Goal: Find specific page/section: Find specific page/section

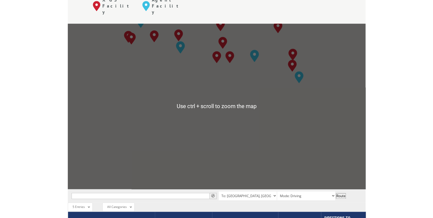
scroll to position [228, 0]
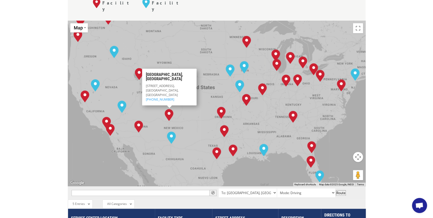
click at [159, 135] on div "[GEOGRAPHIC_DATA], [GEOGRAPHIC_DATA] [GEOGRAPHIC_DATA], [GEOGRAPHIC_DATA] [GEOG…" at bounding box center [217, 103] width 298 height 165
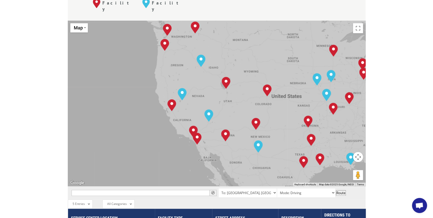
drag, startPoint x: 148, startPoint y: 122, endPoint x: 235, endPoint y: 131, distance: 87.8
click at [235, 131] on div "[GEOGRAPHIC_DATA], [GEOGRAPHIC_DATA] [GEOGRAPHIC_DATA], [GEOGRAPHIC_DATA] [GEOG…" at bounding box center [217, 103] width 298 height 165
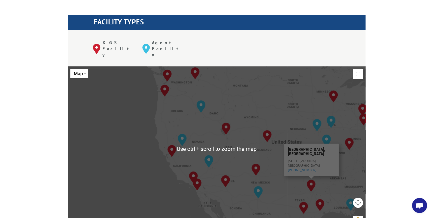
scroll to position [205, 0]
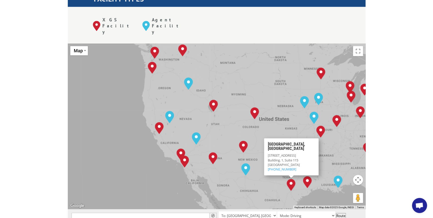
click at [213, 155] on div "[GEOGRAPHIC_DATA], [GEOGRAPHIC_DATA] [GEOGRAPHIC_DATA], [GEOGRAPHIC_DATA] [GEOG…" at bounding box center [217, 125] width 298 height 165
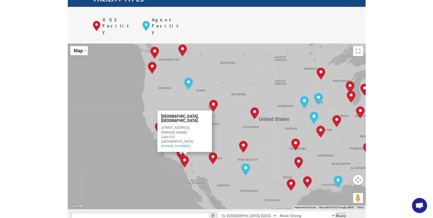
click at [187, 130] on div "[GEOGRAPHIC_DATA], [GEOGRAPHIC_DATA] [GEOGRAPHIC_DATA], [GEOGRAPHIC_DATA] [GEOG…" at bounding box center [217, 125] width 298 height 165
click at [188, 151] on div "[GEOGRAPHIC_DATA], [GEOGRAPHIC_DATA] [GEOGRAPHIC_DATA], [GEOGRAPHIC_DATA] [GEOG…" at bounding box center [217, 125] width 298 height 165
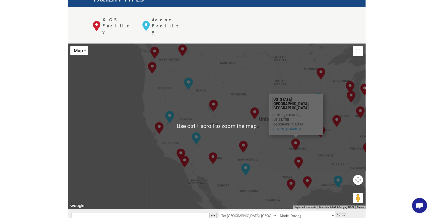
click at [357, 174] on button "Map camera controls" at bounding box center [358, 179] width 10 height 10
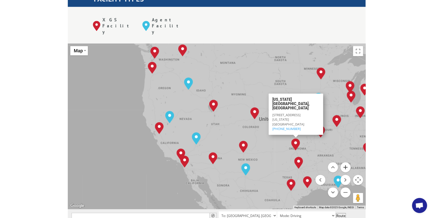
click at [344, 162] on button "Zoom in" at bounding box center [345, 167] width 10 height 10
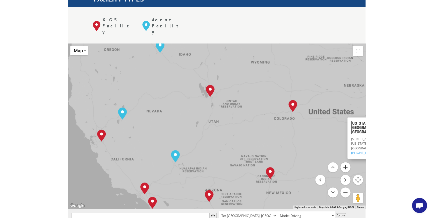
click at [344, 162] on button "Zoom in" at bounding box center [345, 167] width 10 height 10
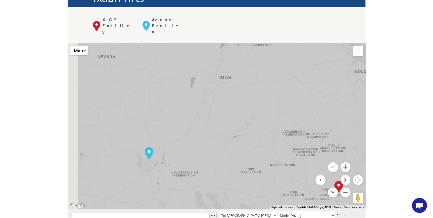
drag, startPoint x: 174, startPoint y: 164, endPoint x: 223, endPoint y: 66, distance: 109.7
click at [221, 70] on div "[GEOGRAPHIC_DATA], [GEOGRAPHIC_DATA] [GEOGRAPHIC_DATA], [GEOGRAPHIC_DATA] [GEOG…" at bounding box center [217, 125] width 298 height 165
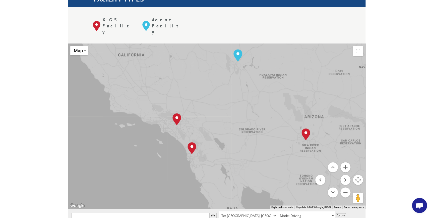
drag, startPoint x: 204, startPoint y: 106, endPoint x: 225, endPoint y: 122, distance: 26.5
click at [225, 122] on div "[GEOGRAPHIC_DATA], [GEOGRAPHIC_DATA] [GEOGRAPHIC_DATA], [GEOGRAPHIC_DATA] [GEOG…" at bounding box center [217, 125] width 298 height 165
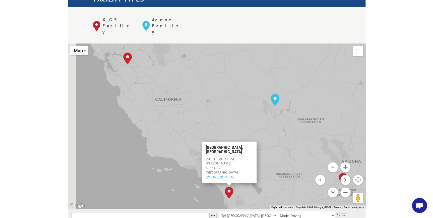
drag, startPoint x: 155, startPoint y: 111, endPoint x: 193, endPoint y: 156, distance: 58.6
click at [193, 156] on div "[GEOGRAPHIC_DATA], [GEOGRAPHIC_DATA] [GEOGRAPHIC_DATA], [GEOGRAPHIC_DATA] [GEOG…" at bounding box center [217, 125] width 298 height 165
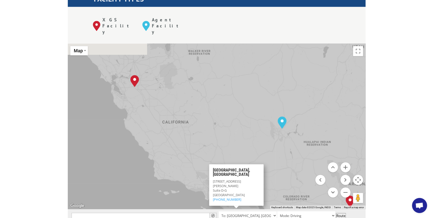
drag, startPoint x: 151, startPoint y: 90, endPoint x: 163, endPoint y: 126, distance: 37.9
click at [163, 126] on div "[GEOGRAPHIC_DATA], [GEOGRAPHIC_DATA] [GEOGRAPHIC_DATA], [GEOGRAPHIC_DATA] [GEOG…" at bounding box center [217, 125] width 298 height 165
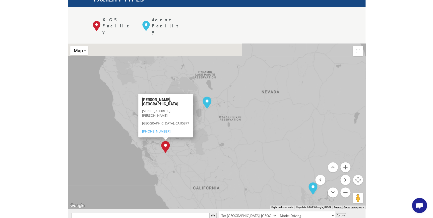
drag, startPoint x: 145, startPoint y: 94, endPoint x: 171, endPoint y: 151, distance: 61.9
click at [171, 151] on div "[GEOGRAPHIC_DATA], [GEOGRAPHIC_DATA] [GEOGRAPHIC_DATA], [GEOGRAPHIC_DATA] [GEOG…" at bounding box center [217, 125] width 298 height 165
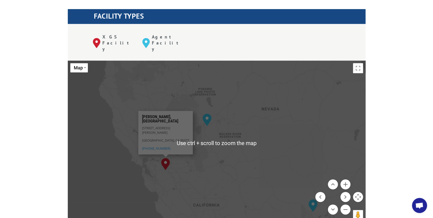
scroll to position [182, 0]
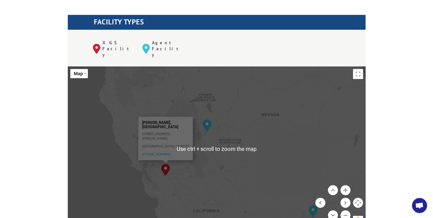
click at [206, 135] on div "[GEOGRAPHIC_DATA], [GEOGRAPHIC_DATA] [GEOGRAPHIC_DATA], [GEOGRAPHIC_DATA] [GEOG…" at bounding box center [217, 148] width 298 height 165
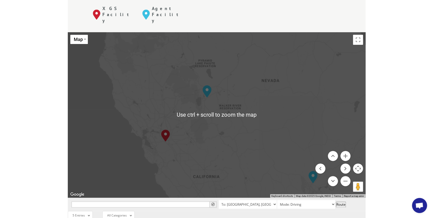
scroll to position [205, 0]
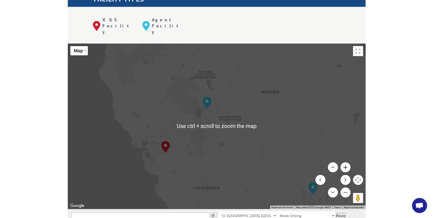
click at [345, 162] on button "Zoom in" at bounding box center [345, 167] width 10 height 10
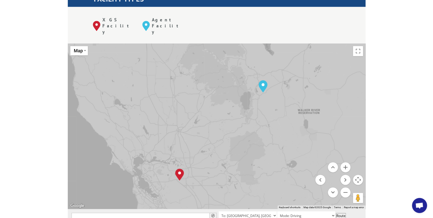
drag, startPoint x: 173, startPoint y: 104, endPoint x: 239, endPoint y: 106, distance: 66.3
click at [239, 106] on div "[GEOGRAPHIC_DATA], [GEOGRAPHIC_DATA] [GEOGRAPHIC_DATA], [GEOGRAPHIC_DATA] [GEOG…" at bounding box center [217, 125] width 298 height 165
click at [156, 114] on div "[GEOGRAPHIC_DATA], [GEOGRAPHIC_DATA] [GEOGRAPHIC_DATA], [GEOGRAPHIC_DATA] [GEOG…" at bounding box center [217, 125] width 298 height 165
click at [346, 187] on button "Zoom out" at bounding box center [345, 192] width 10 height 10
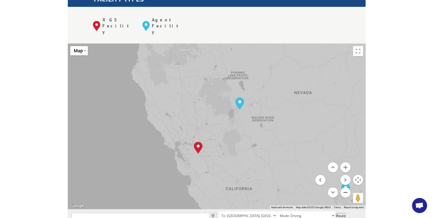
click at [346, 187] on button "Zoom out" at bounding box center [345, 192] width 10 height 10
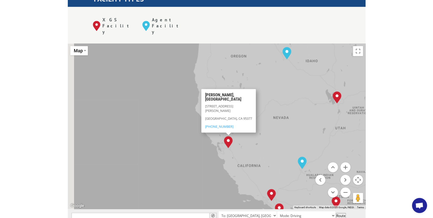
drag, startPoint x: 231, startPoint y: 119, endPoint x: 253, endPoint y: 128, distance: 23.4
click at [253, 128] on div "[GEOGRAPHIC_DATA], [GEOGRAPHIC_DATA] [GEOGRAPHIC_DATA], [GEOGRAPHIC_DATA] [GEOG…" at bounding box center [217, 125] width 298 height 165
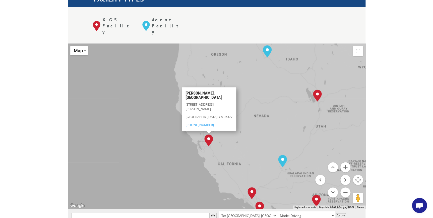
drag, startPoint x: 253, startPoint y: 140, endPoint x: 233, endPoint y: 138, distance: 20.2
click at [233, 138] on div "[GEOGRAPHIC_DATA], [GEOGRAPHIC_DATA] [GEOGRAPHIC_DATA], [GEOGRAPHIC_DATA] [GEOG…" at bounding box center [217, 125] width 298 height 165
